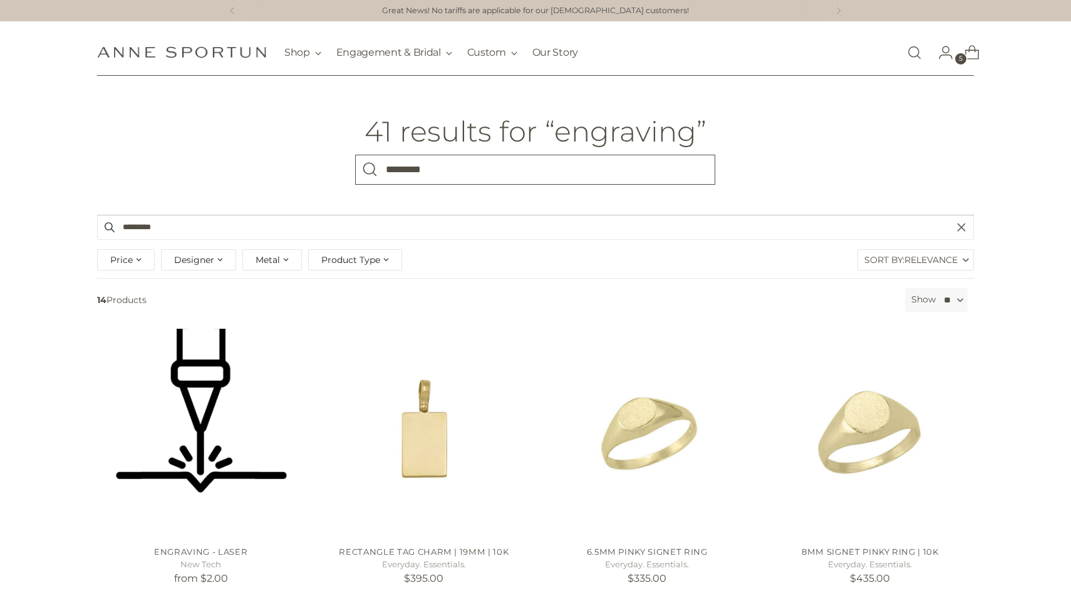
click at [500, 164] on input "*********" at bounding box center [535, 170] width 360 height 30
type input "**********"
click at [355, 155] on button "Search" at bounding box center [370, 170] width 30 height 30
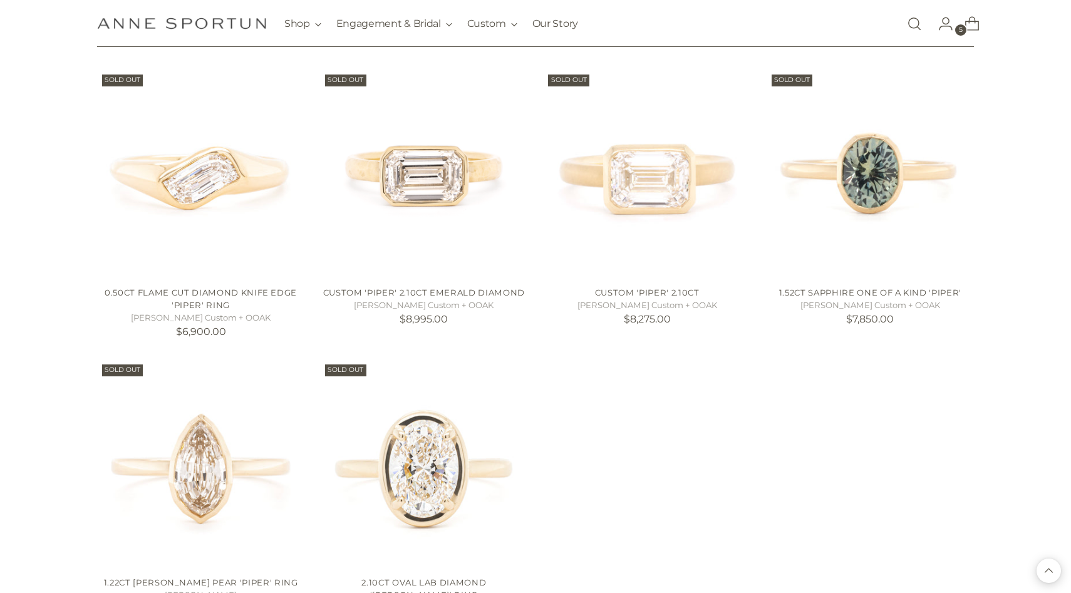
scroll to position [1128, 0]
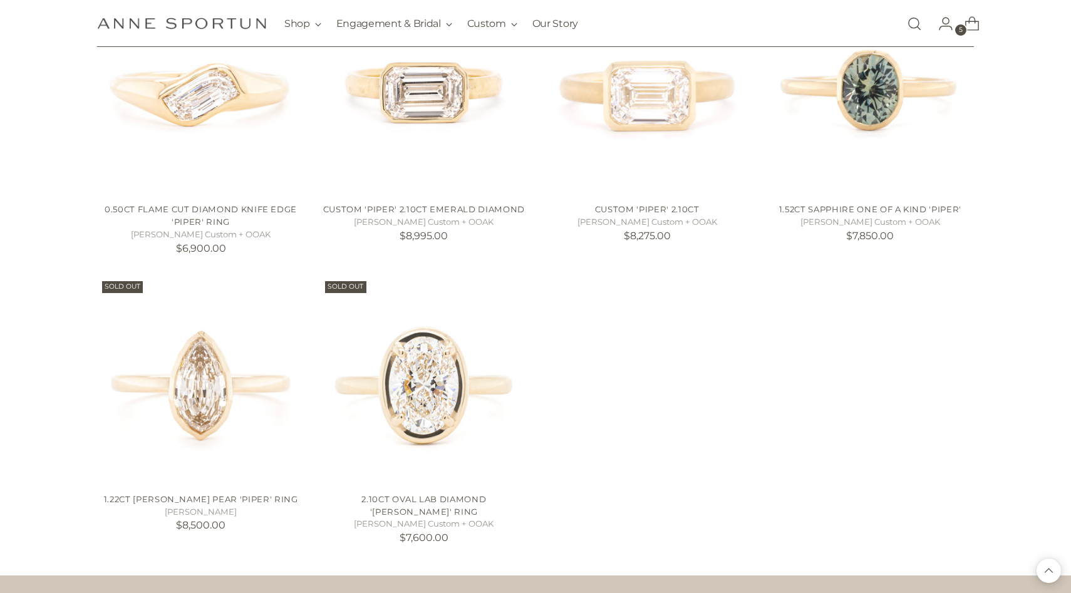
scroll to position [1212, 0]
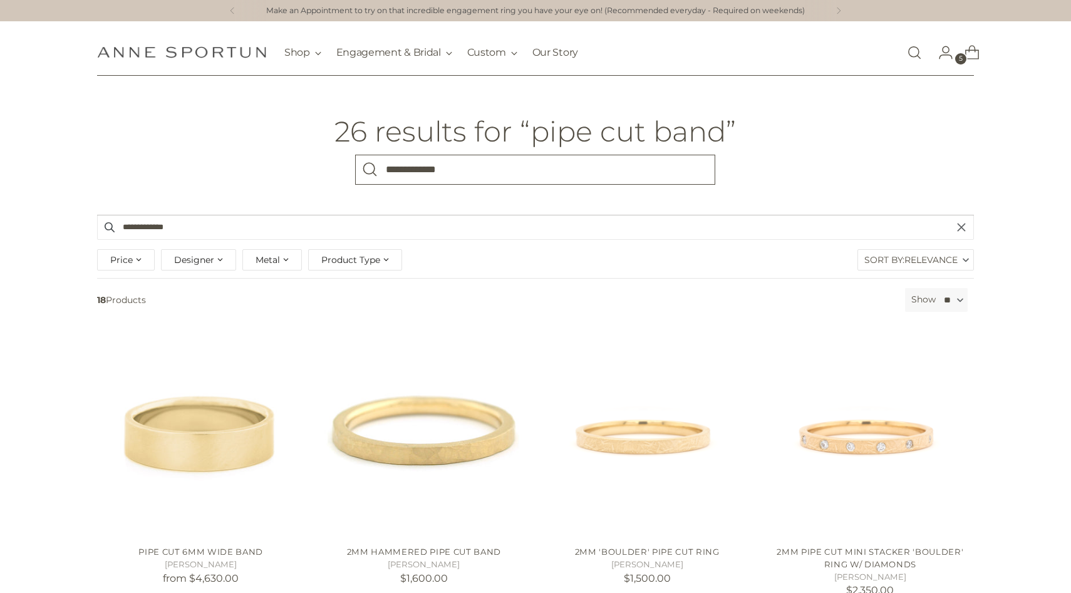
click at [466, 177] on input "**********" at bounding box center [535, 170] width 360 height 30
type input "********"
click at [355, 155] on button "Search" at bounding box center [370, 170] width 30 height 30
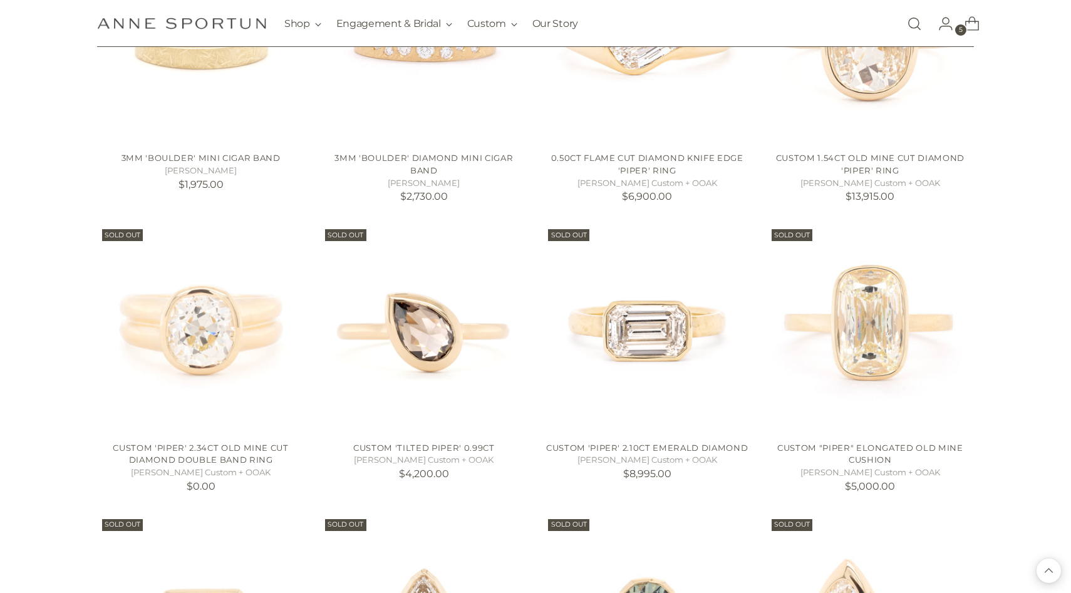
scroll to position [962, 0]
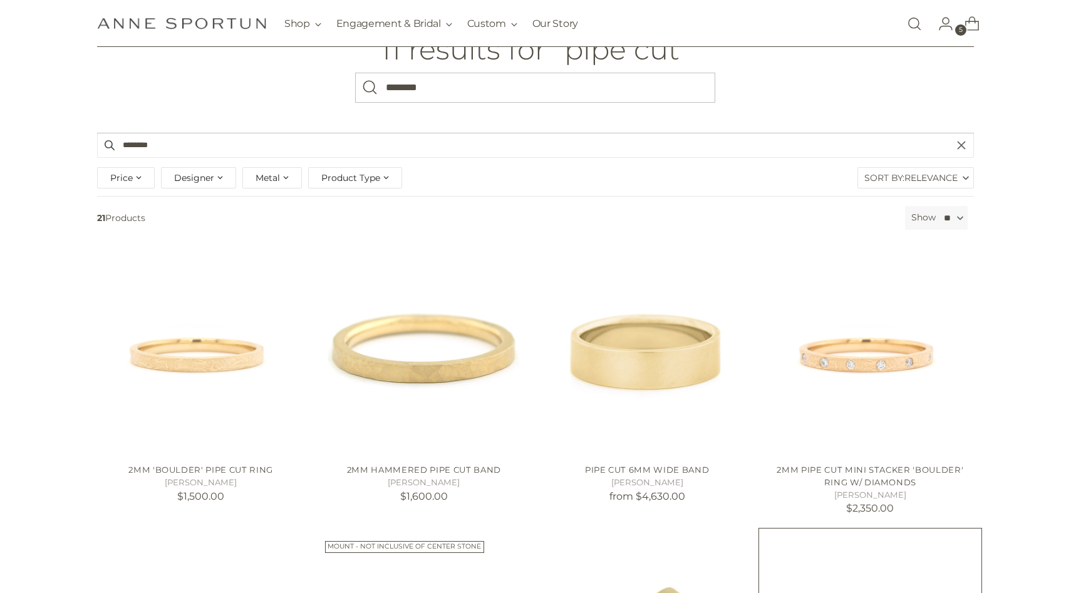
scroll to position [83, 0]
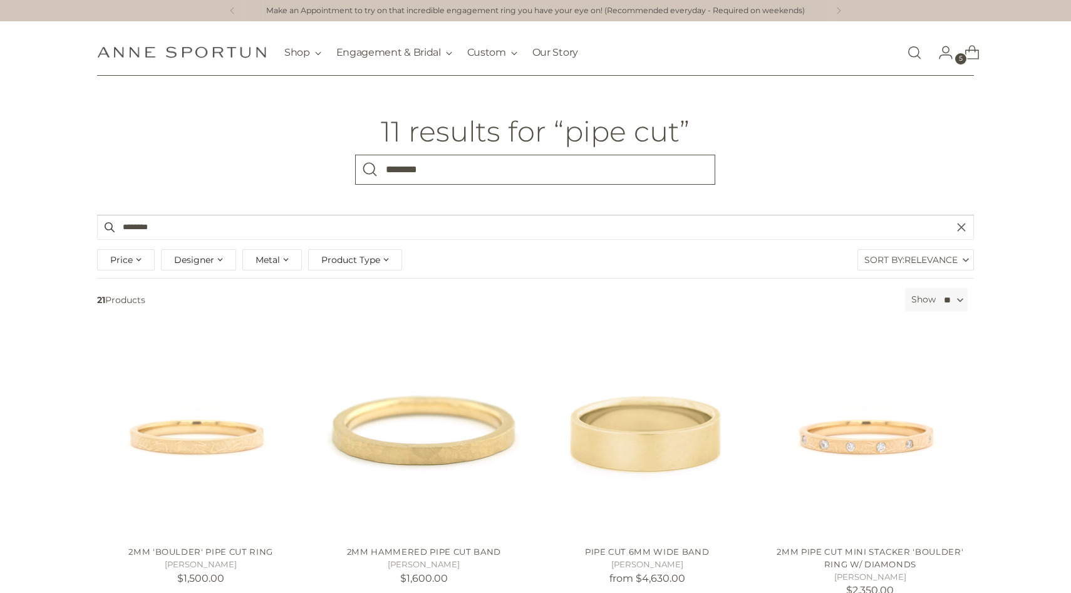
click at [461, 175] on input "********" at bounding box center [535, 170] width 360 height 30
type input "**********"
click at [355, 155] on button "Search" at bounding box center [370, 170] width 30 height 30
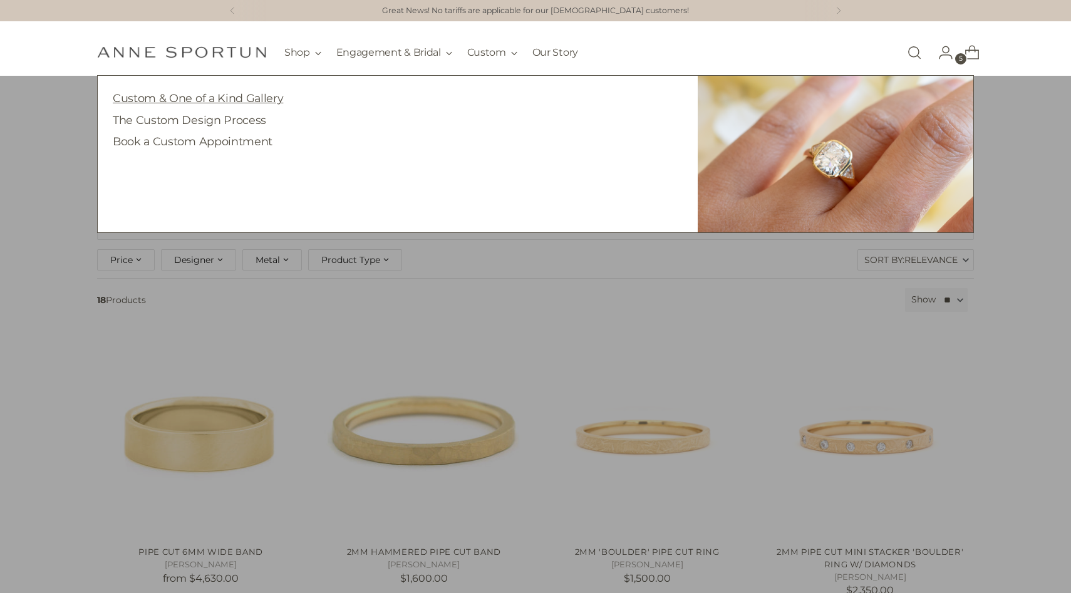
click at [236, 96] on link "Custom & One of a Kind Gallery" at bounding box center [198, 97] width 170 height 13
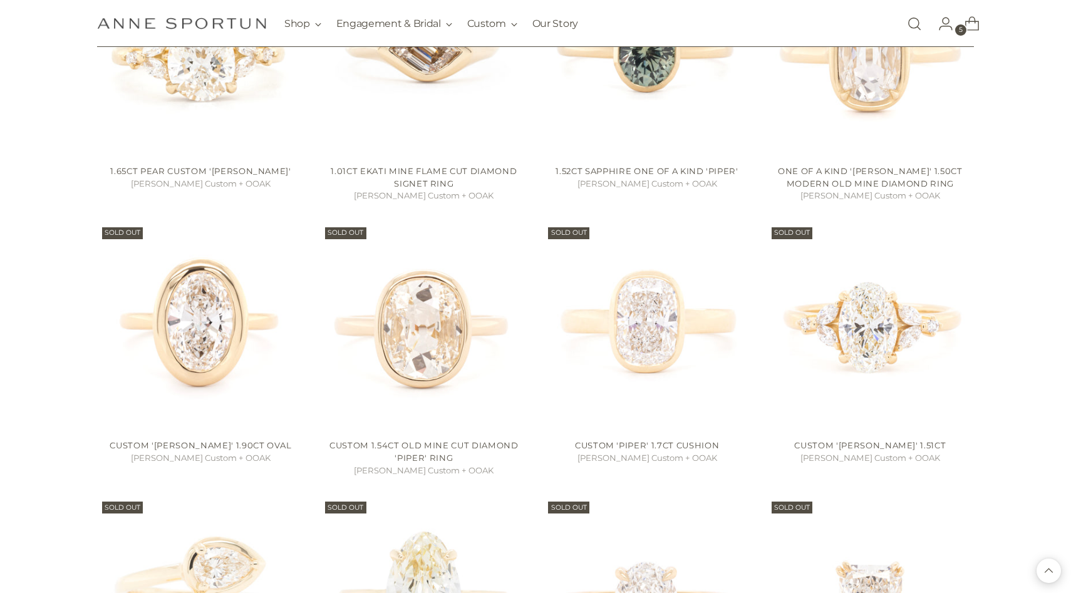
scroll to position [950, 0]
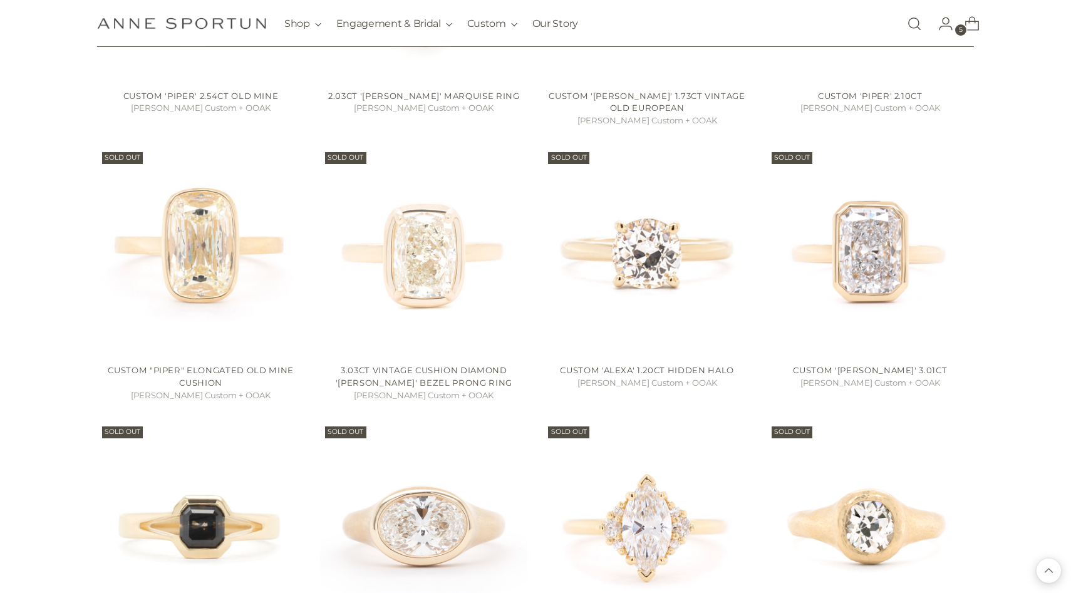
scroll to position [2123, 0]
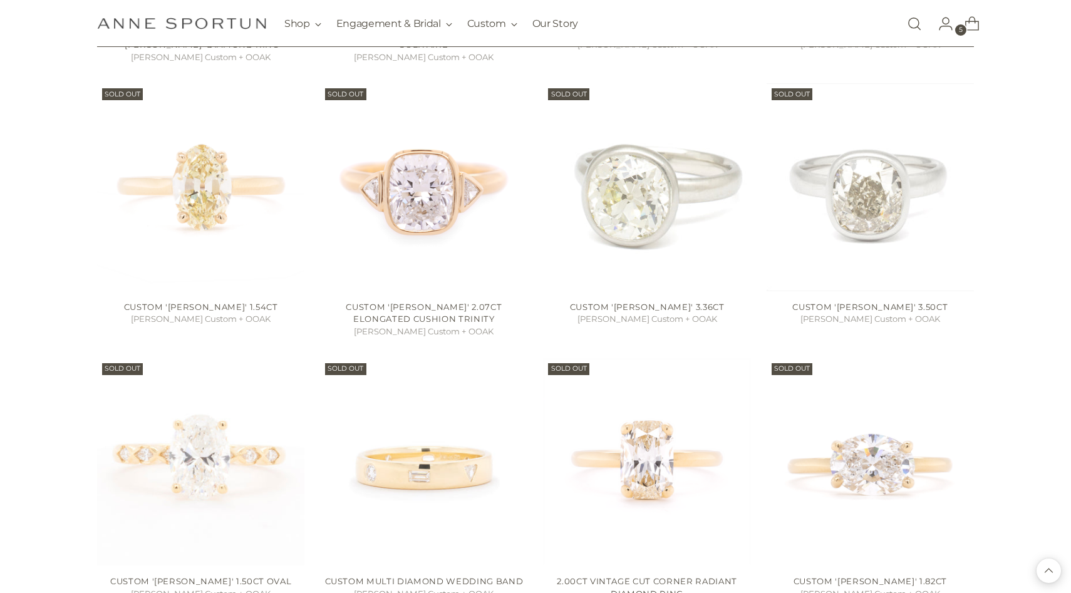
scroll to position [3124, 0]
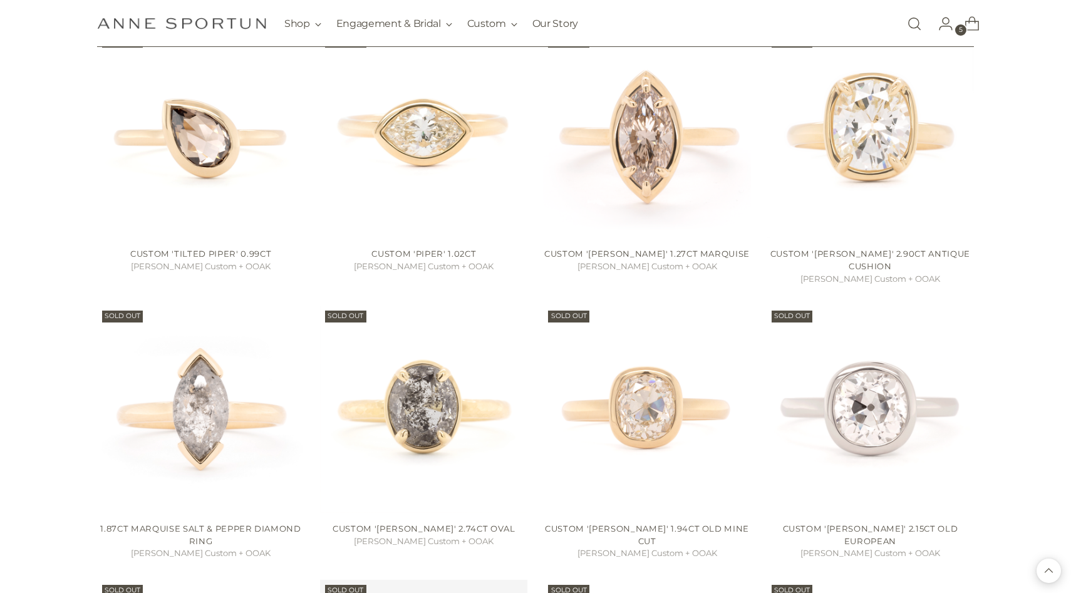
scroll to position [3863, 0]
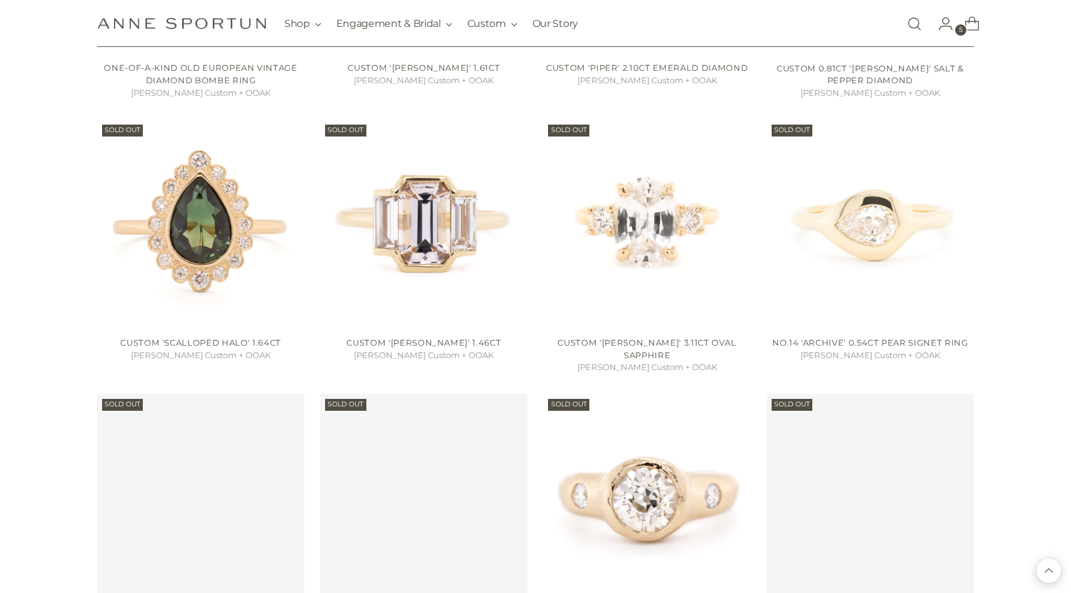
scroll to position [5144, 0]
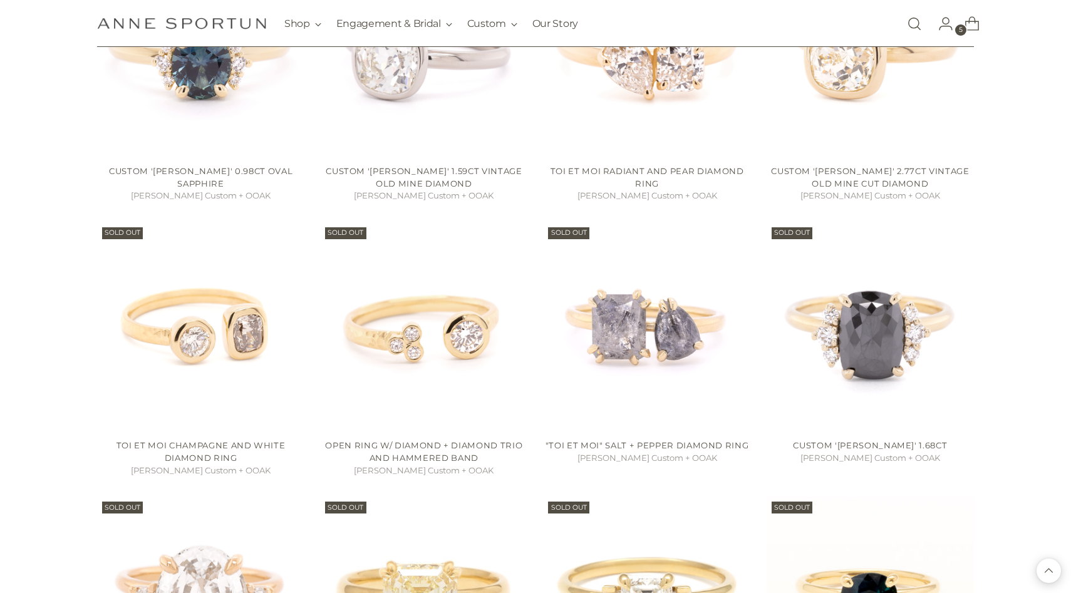
scroll to position [6638, 0]
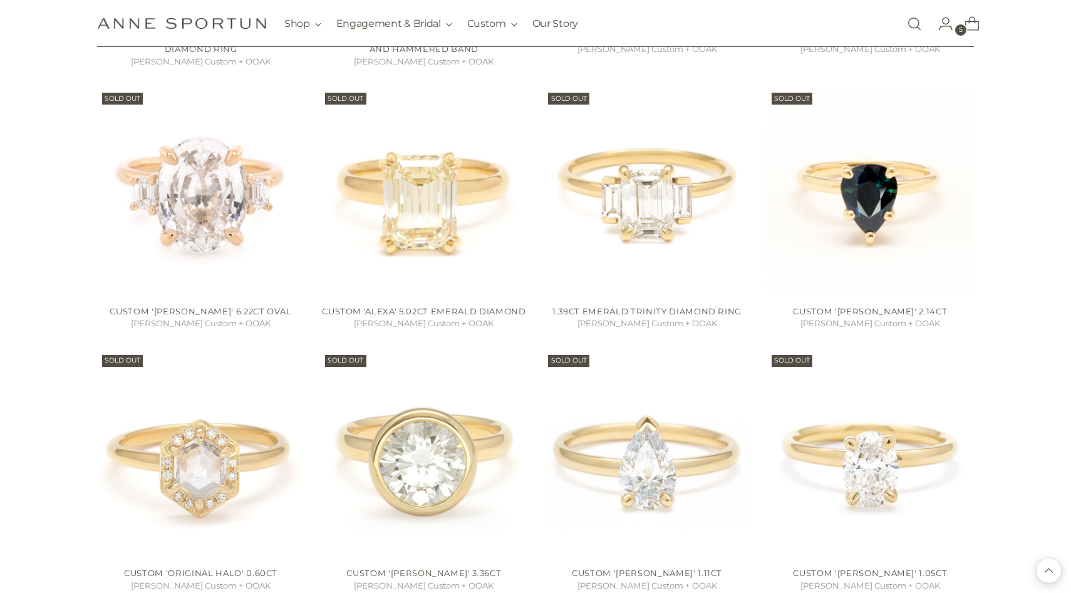
scroll to position [6798, 0]
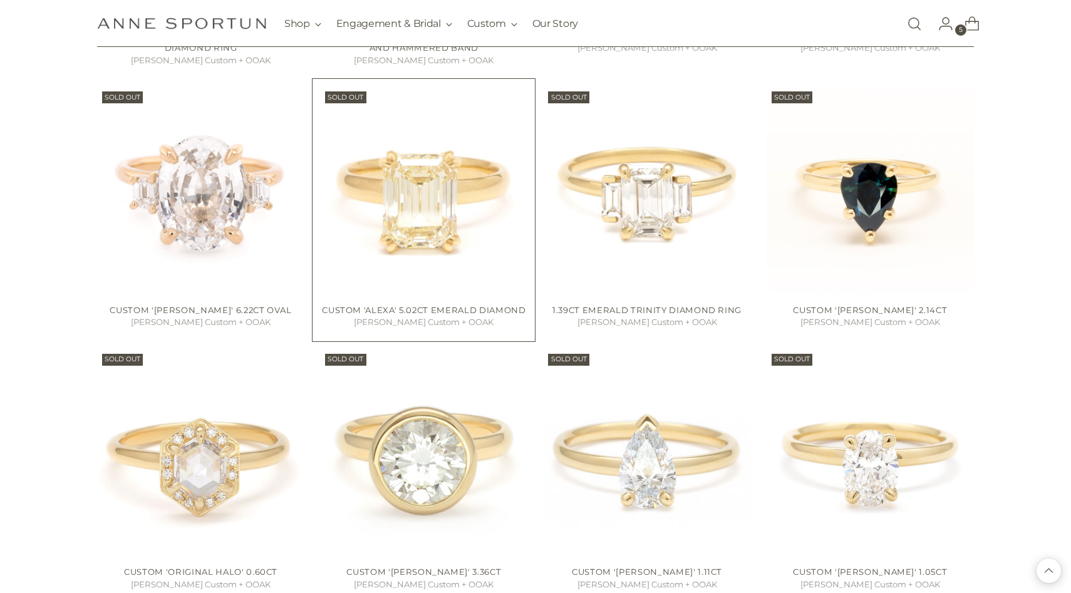
click at [0, 0] on img "Custom 'Alexa' 5.02ct Emerald Diamond" at bounding box center [0, 0] width 0 height 0
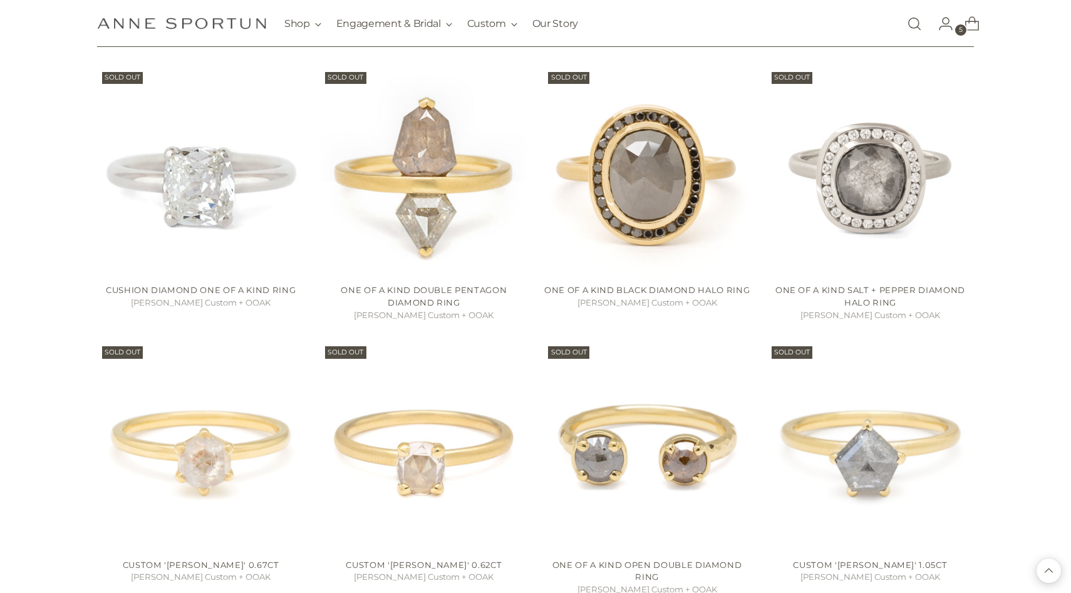
scroll to position [8430, 0]
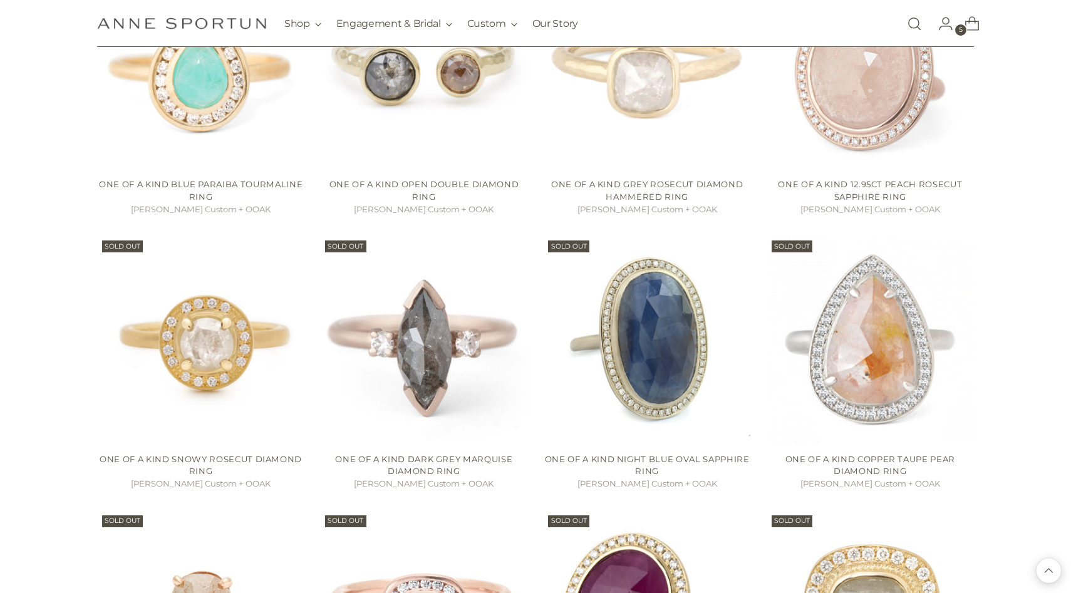
scroll to position [9770, 0]
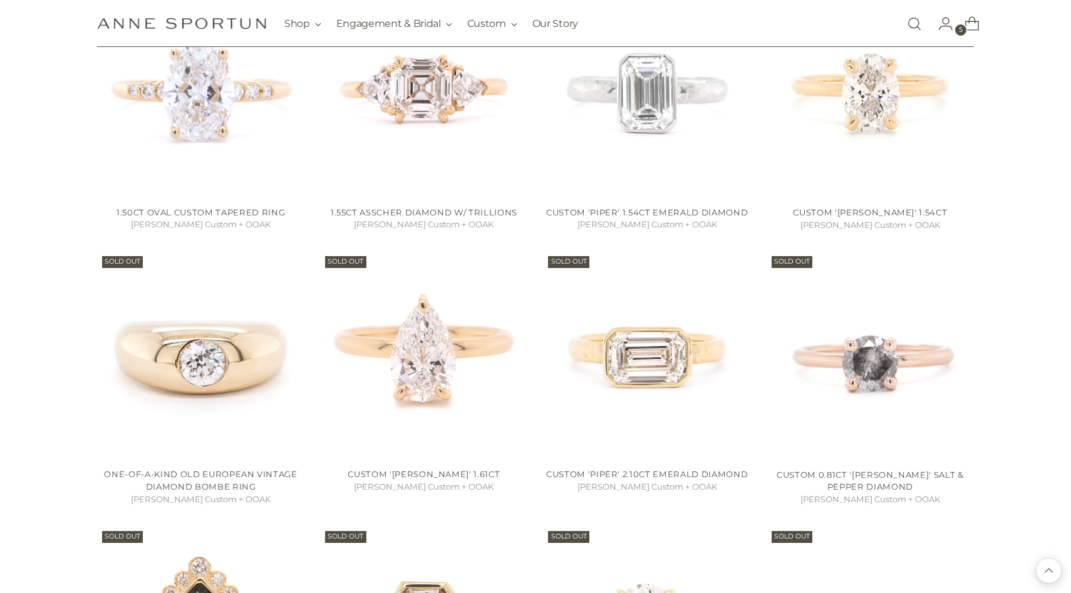
scroll to position [4824, 0]
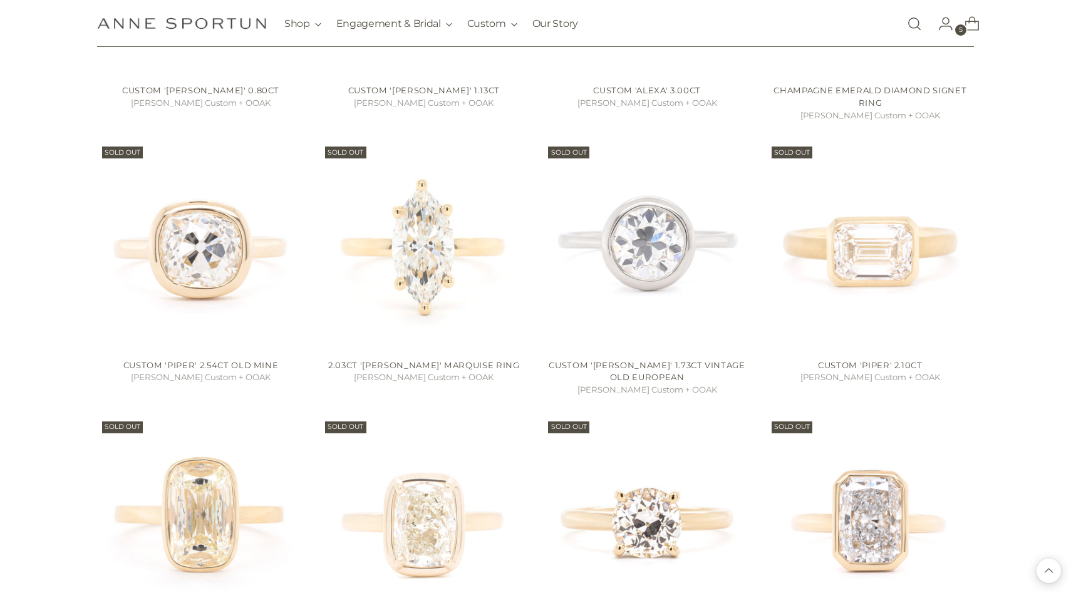
scroll to position [2116, 0]
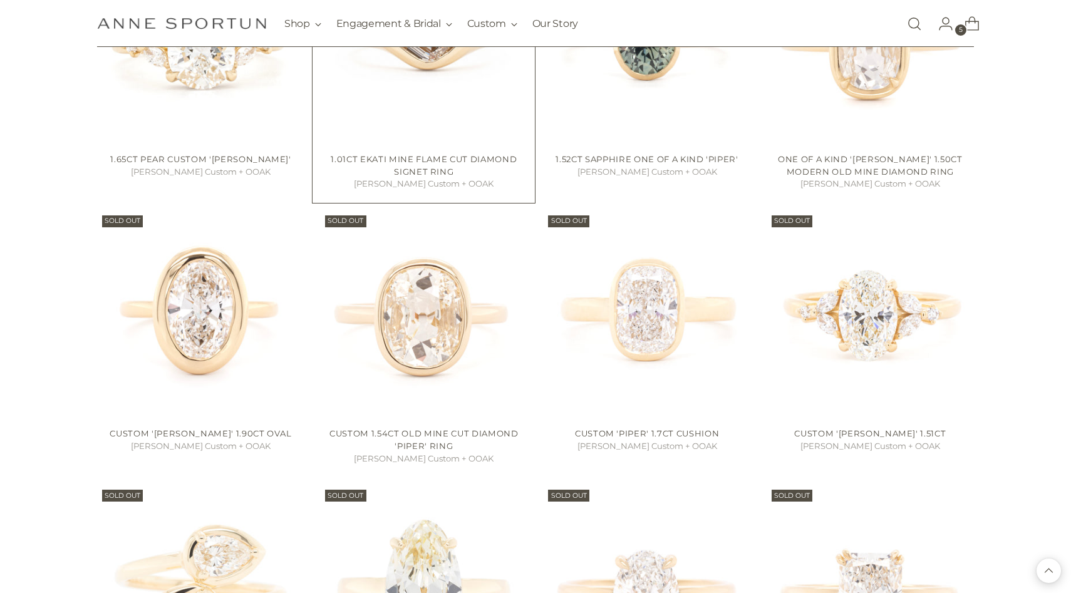
scroll to position [947, 0]
click at [0, 0] on img "Custom 'Piper' 1.7ct Cushion" at bounding box center [0, 0] width 0 height 0
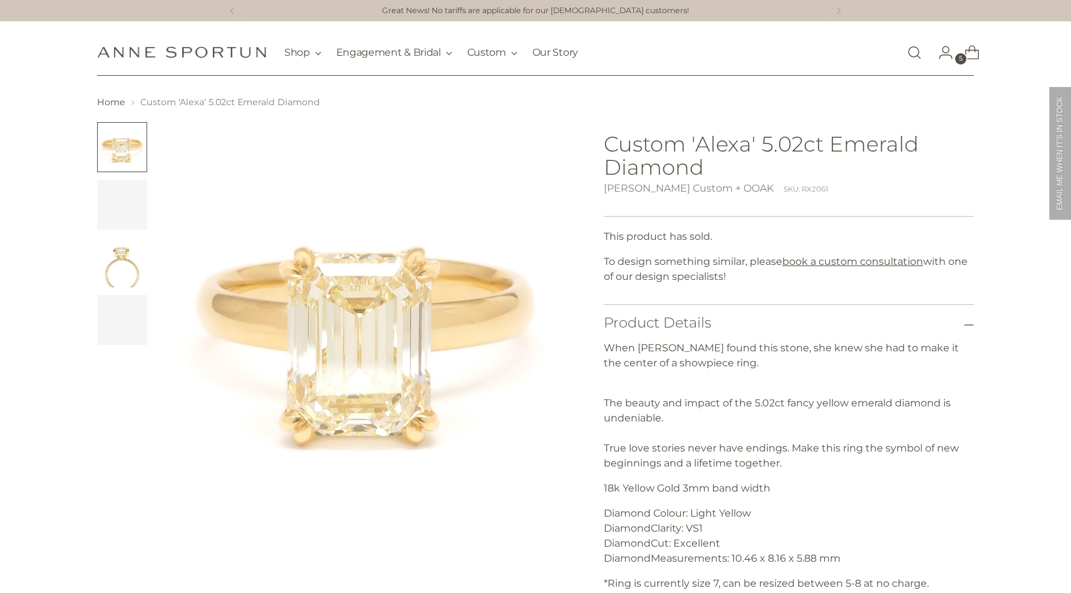
click at [115, 259] on img "Change image to image 3" at bounding box center [122, 262] width 50 height 50
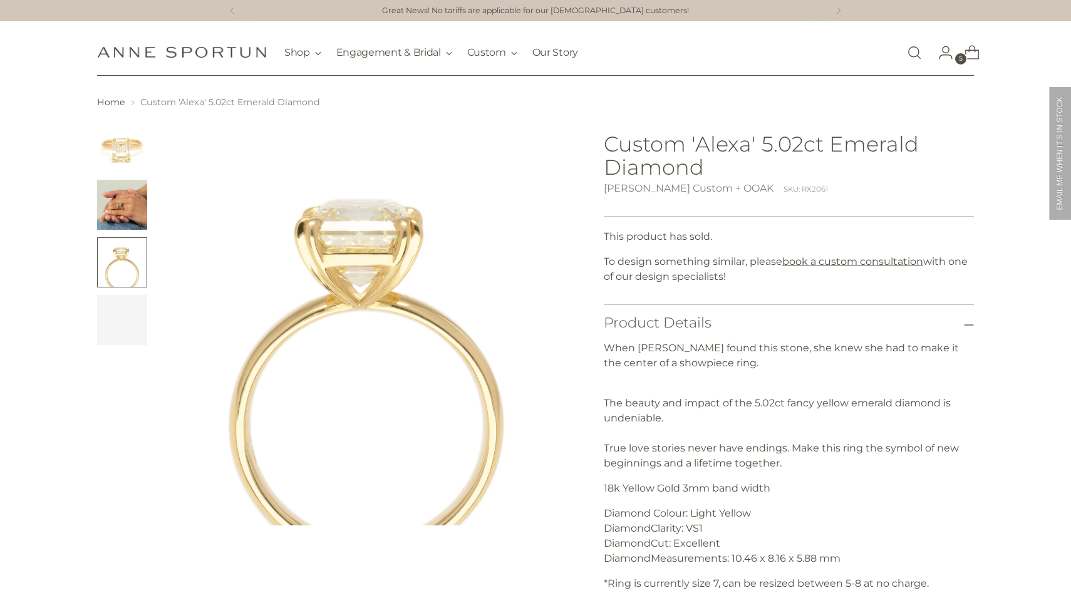
click at [119, 198] on img "Change image to image 2" at bounding box center [122, 205] width 50 height 50
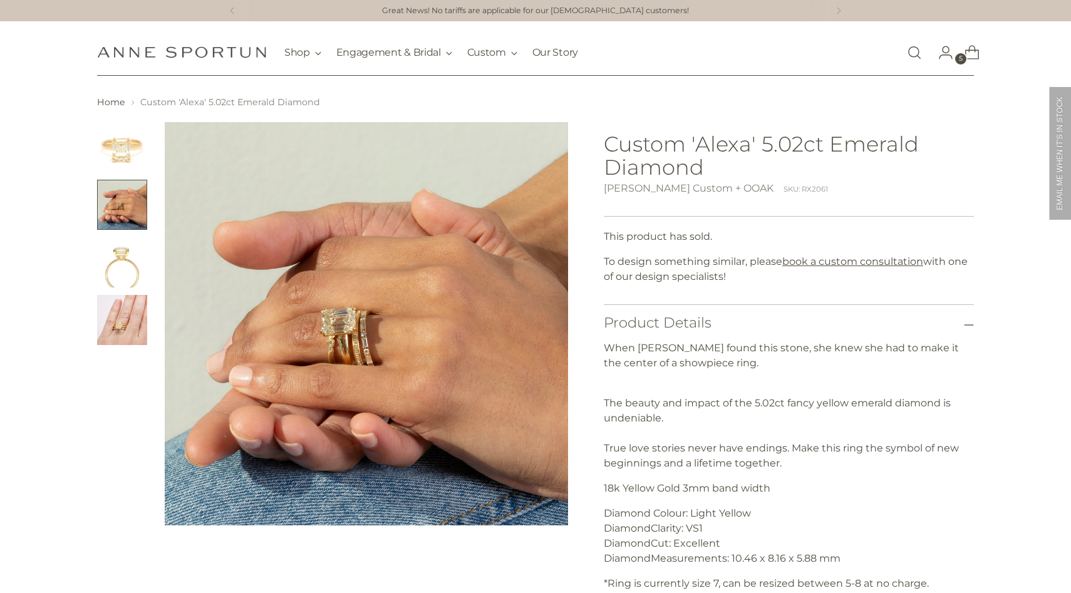
click at [121, 152] on img "Change image to image 1" at bounding box center [122, 147] width 50 height 50
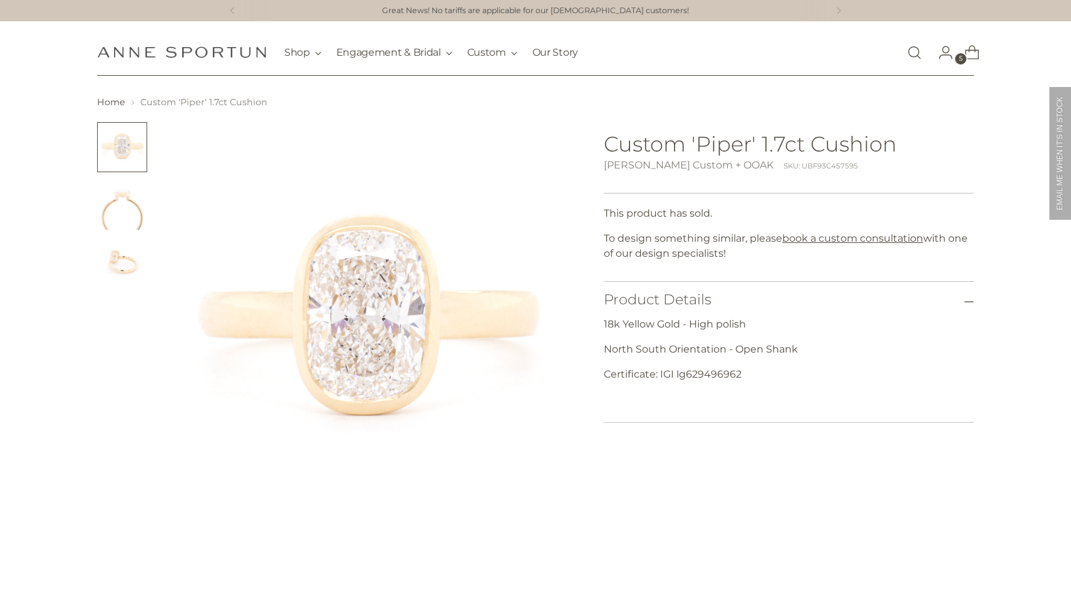
click at [136, 197] on img "Change image to image 2" at bounding box center [122, 205] width 50 height 50
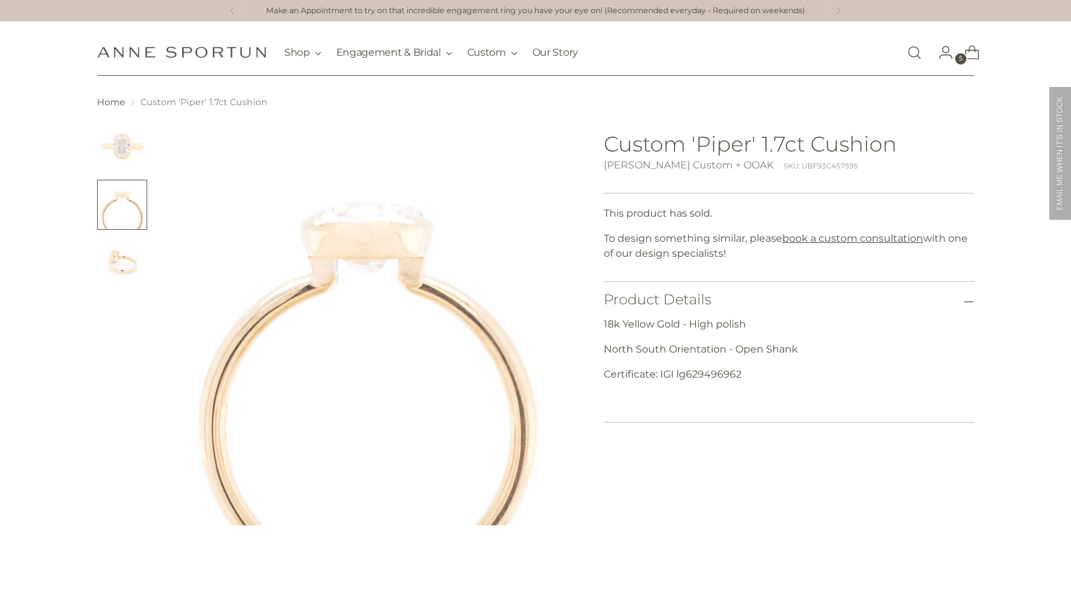
click at [134, 165] on img "Change image to image 1" at bounding box center [122, 147] width 50 height 50
